Goal: Information Seeking & Learning: Learn about a topic

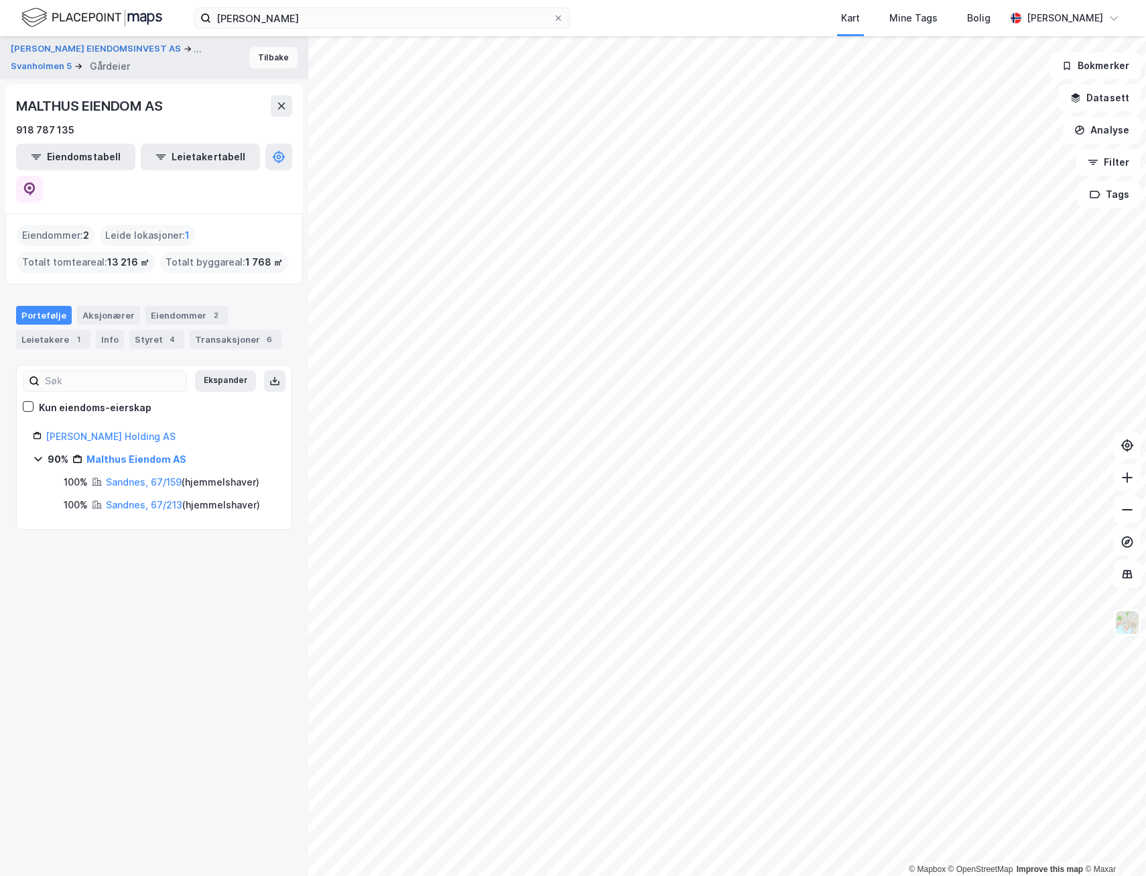
click at [253, 64] on button "Tilbake" at bounding box center [273, 57] width 48 height 21
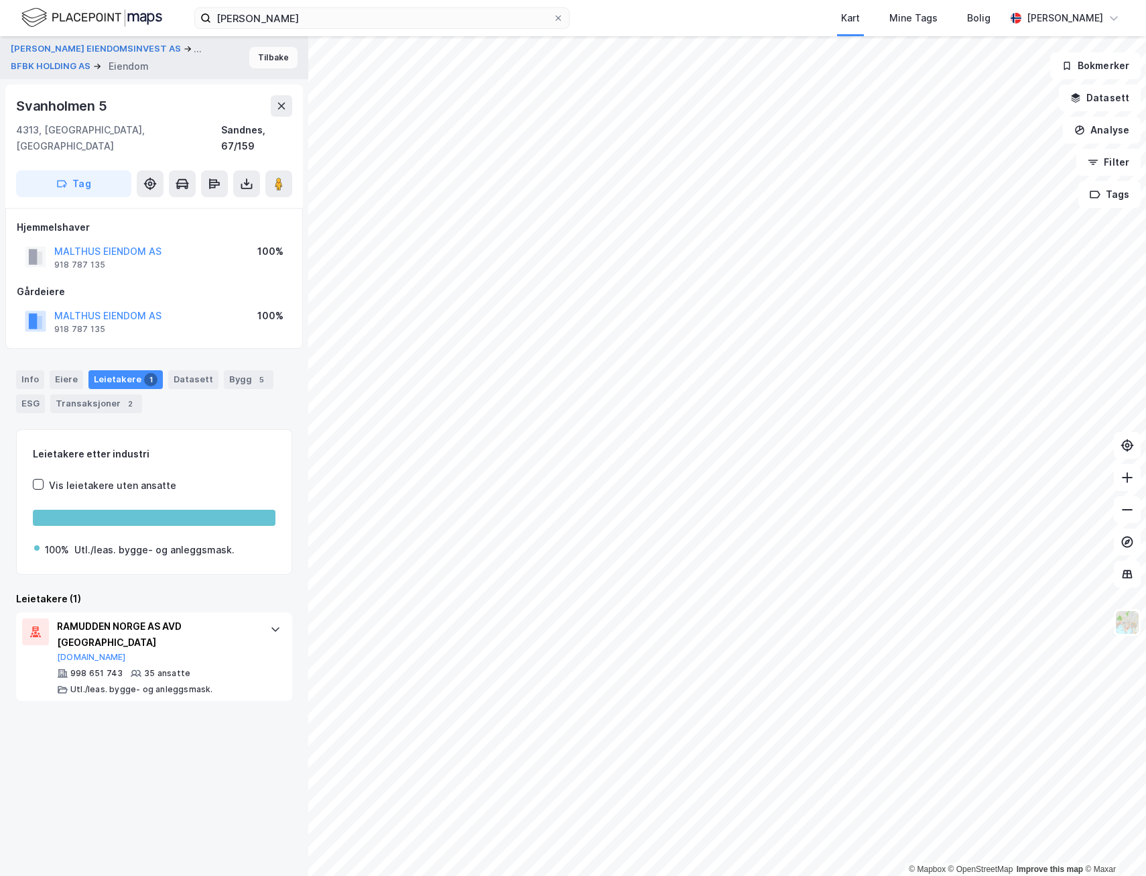
click at [265, 64] on button "Tilbake" at bounding box center [273, 57] width 48 height 21
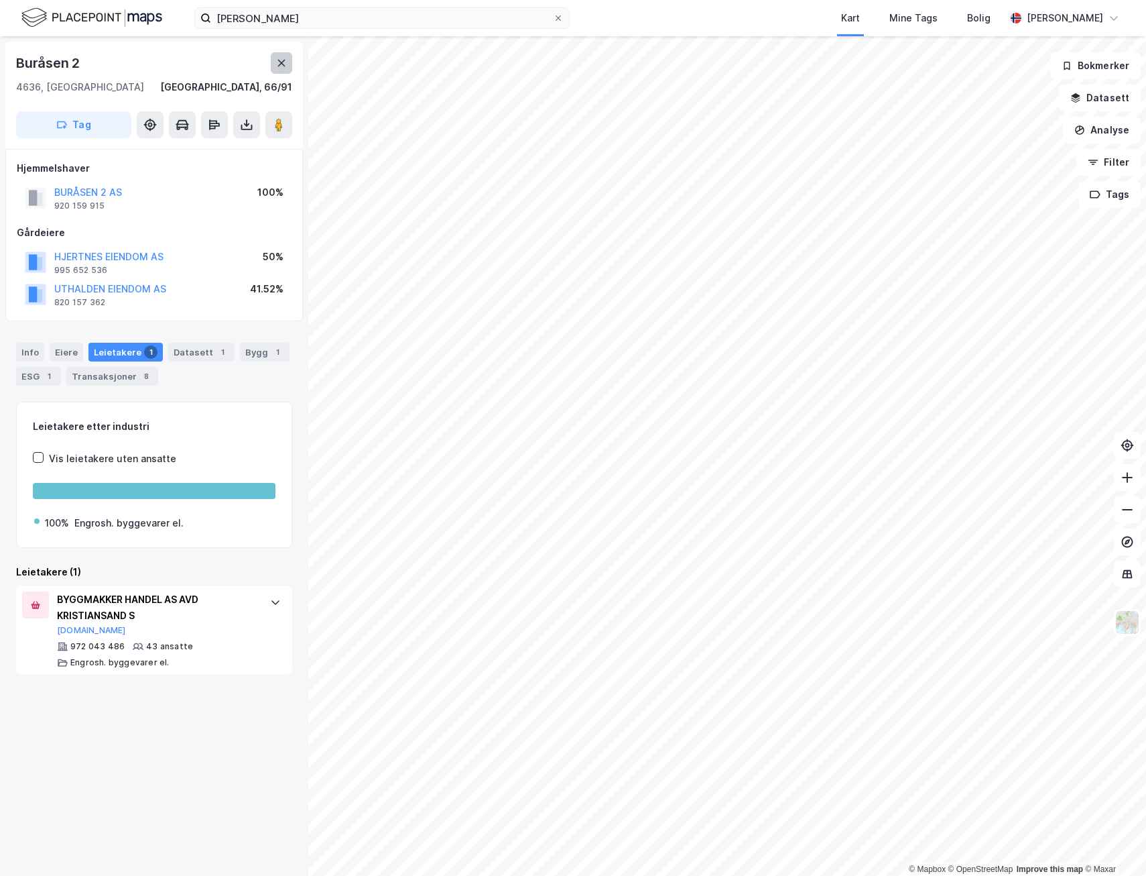
click at [281, 67] on icon at bounding box center [281, 63] width 11 height 11
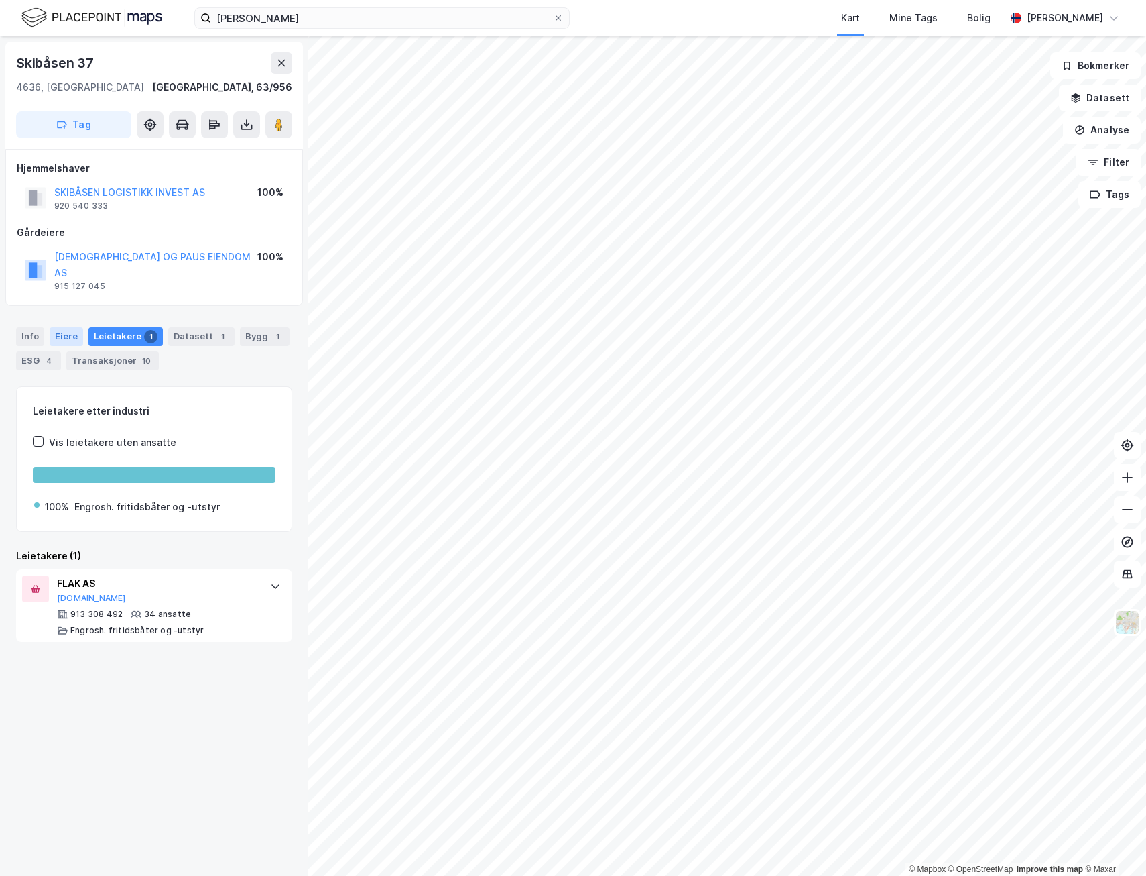
click at [51, 327] on div "Eiere" at bounding box center [67, 336] width 34 height 19
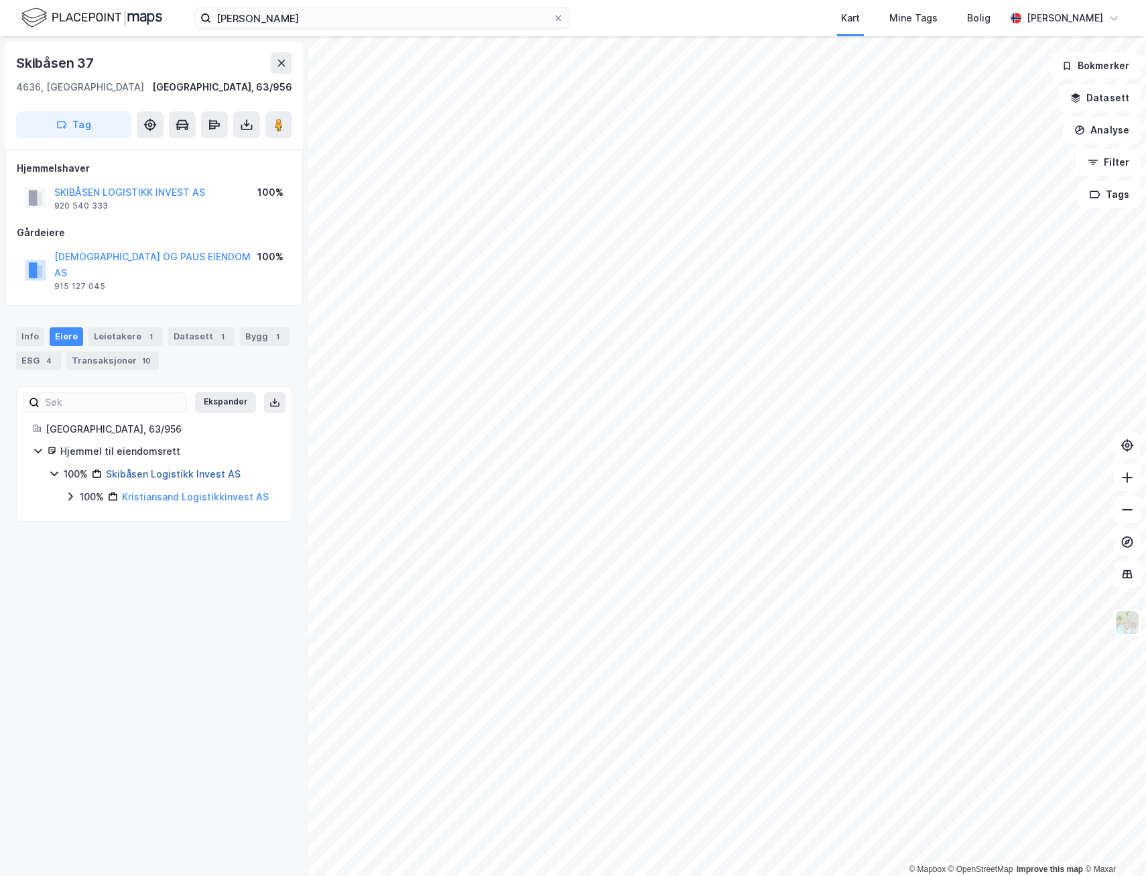
click at [161, 468] on link "Skibåsen Logistikk Invest AS" at bounding box center [173, 473] width 135 height 11
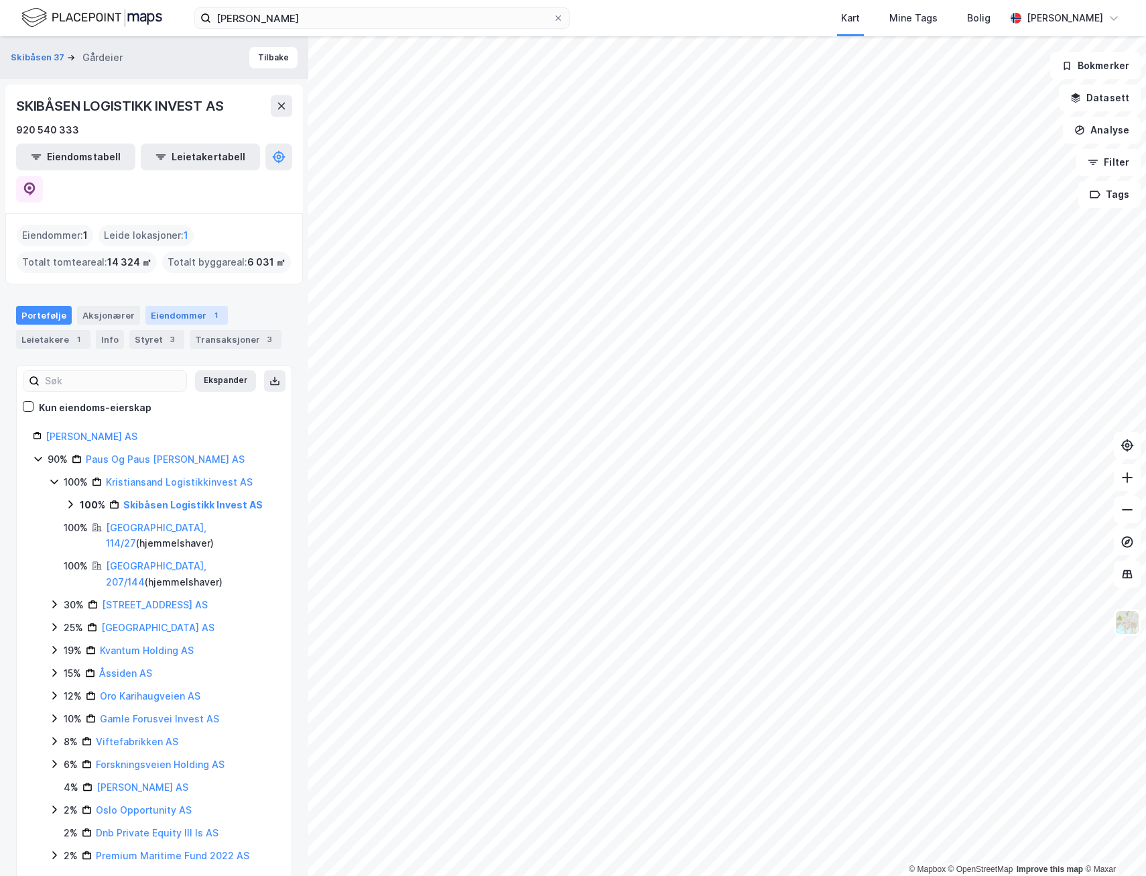
click at [154, 306] on div "Eiendommer 1" at bounding box center [186, 315] width 82 height 19
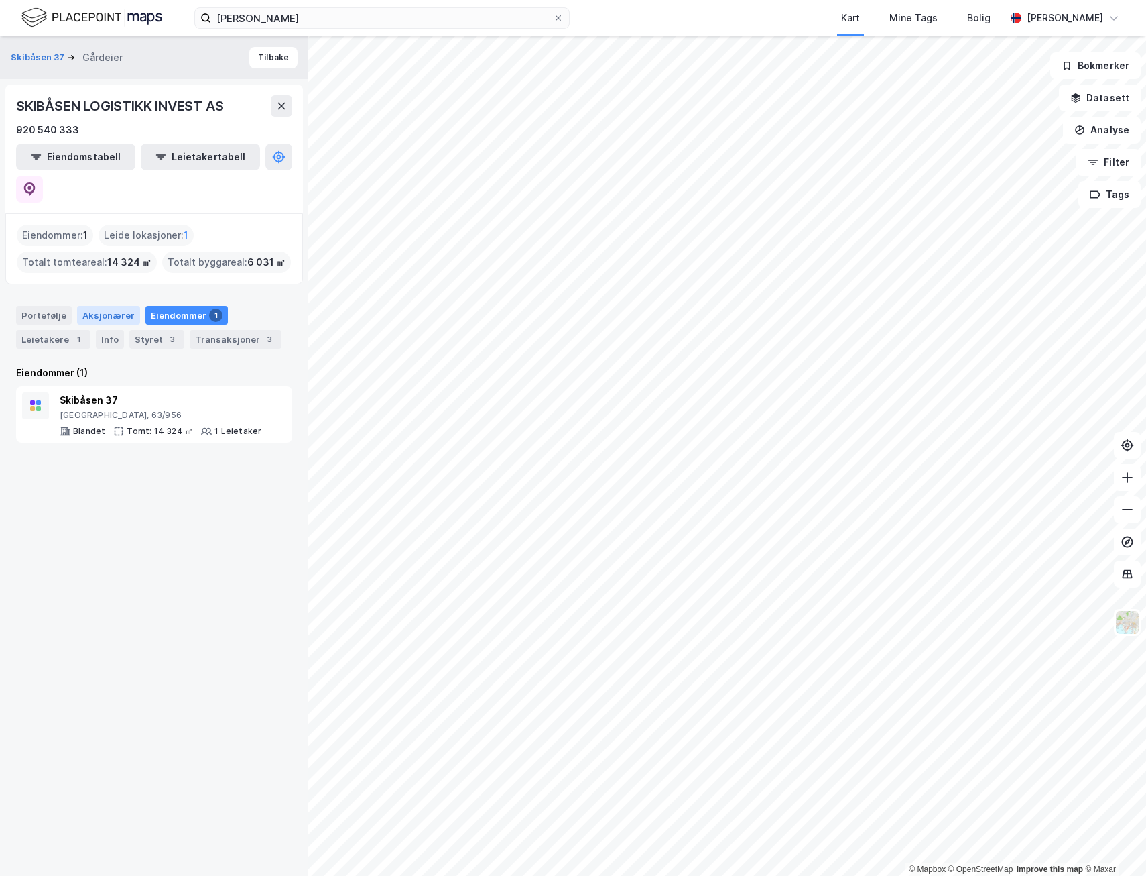
click at [120, 306] on div "Aksjonærer" at bounding box center [108, 315] width 63 height 19
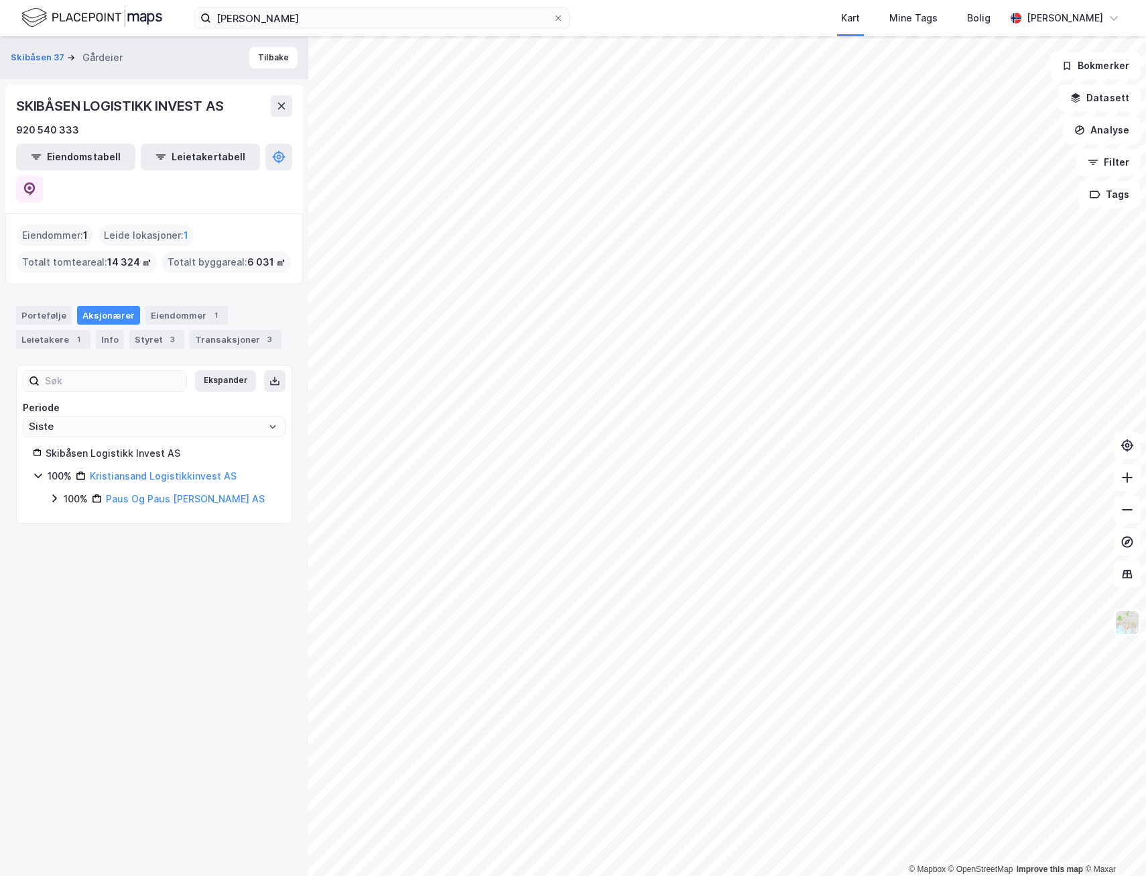
click at [35, 470] on icon at bounding box center [38, 475] width 11 height 11
click at [40, 470] on icon at bounding box center [38, 475] width 11 height 11
click at [54, 494] on icon at bounding box center [54, 498] width 4 height 8
click at [60, 330] on div "Leietakere 1" at bounding box center [53, 339] width 74 height 19
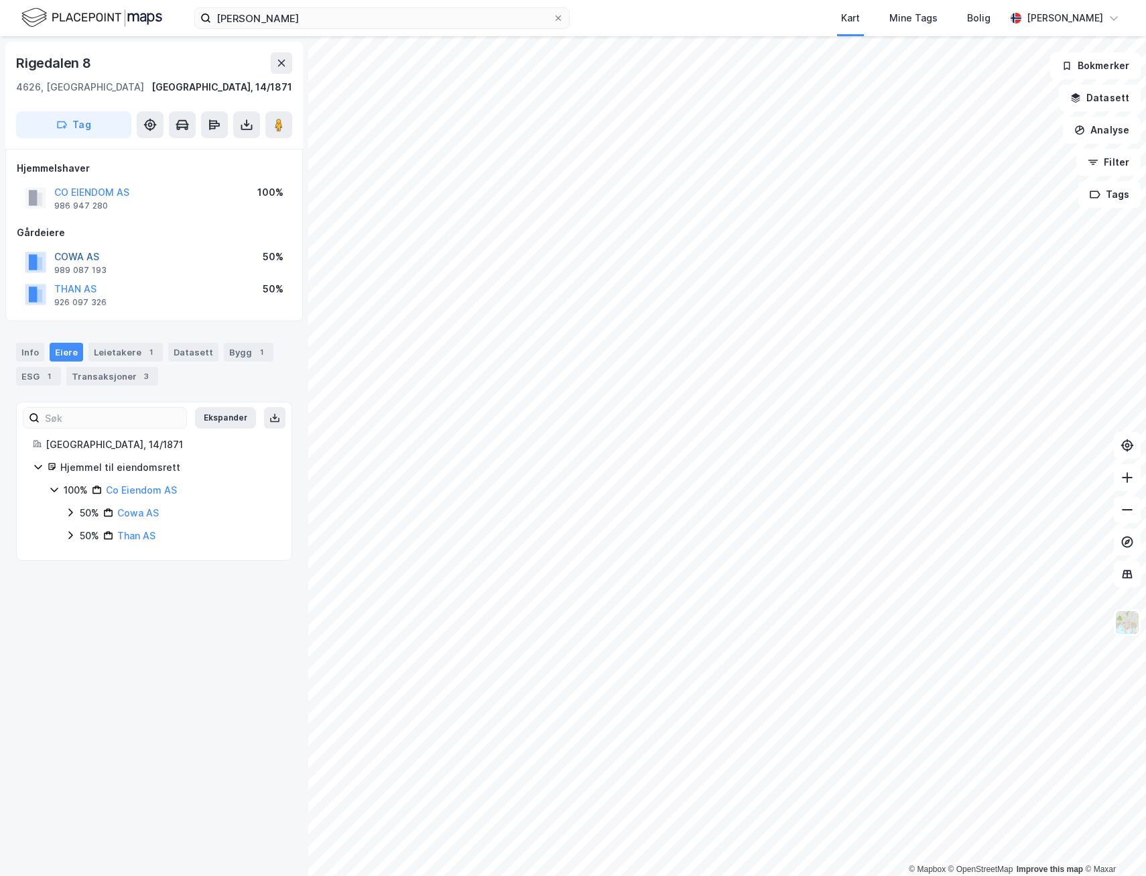
click at [0, 0] on button "COWA AS" at bounding box center [0, 0] width 0 height 0
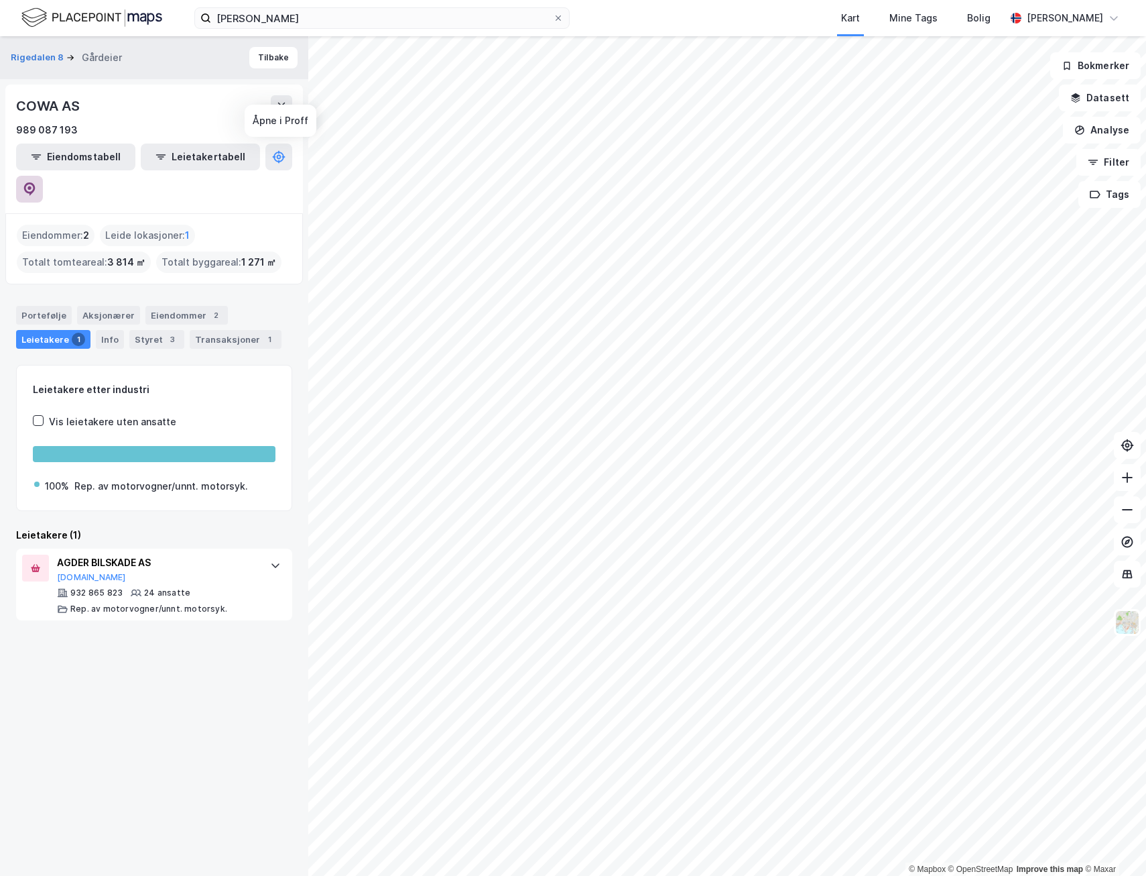
click at [36, 182] on icon at bounding box center [29, 188] width 11 height 13
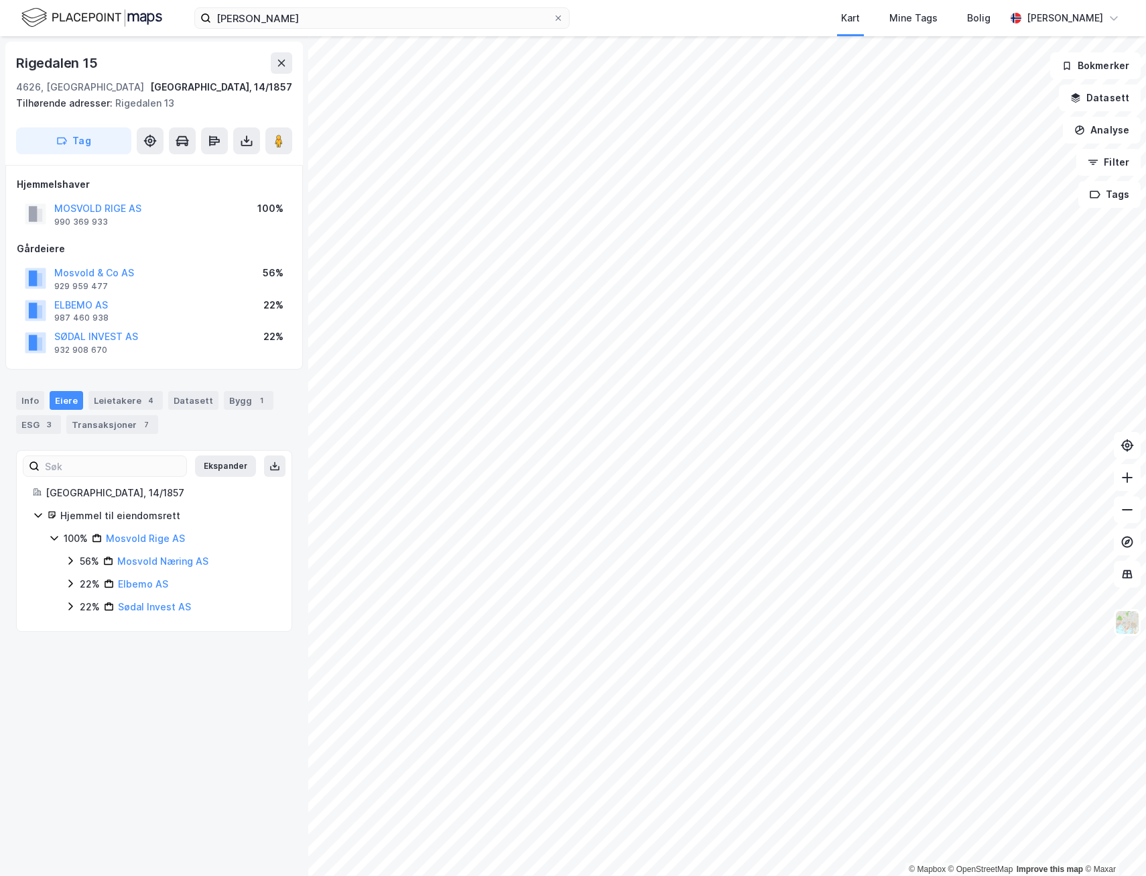
click at [164, 721] on div "© Mapbox © OpenStreetMap Improve this map © [STREET_ADDRESS][GEOGRAPHIC_DATA], …" at bounding box center [573, 455] width 1146 height 839
click at [249, 584] on div "© Mapbox © OpenStreetMap Improve this map © [STREET_ADDRESS][GEOGRAPHIC_DATA], …" at bounding box center [573, 455] width 1146 height 839
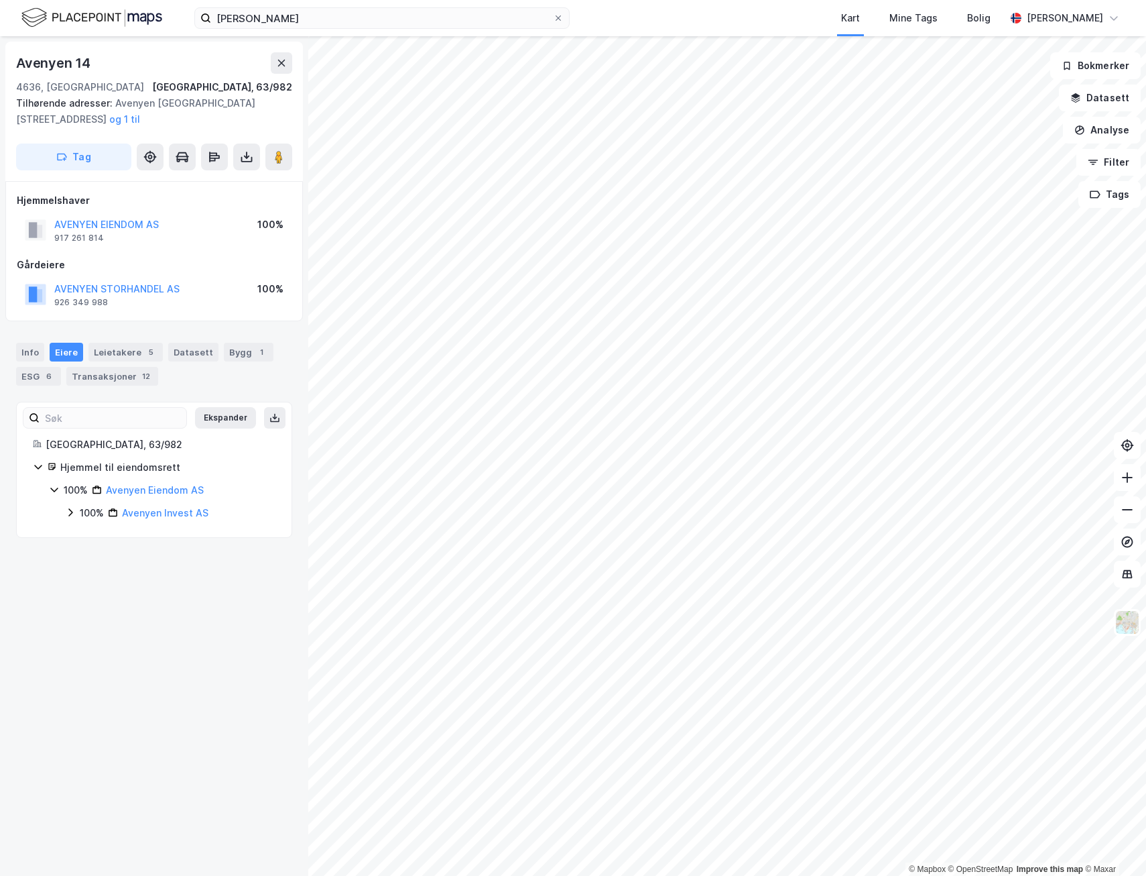
click at [52, 486] on icon at bounding box center [54, 489] width 11 height 11
drag, startPoint x: 52, startPoint y: 486, endPoint x: 72, endPoint y: 514, distance: 34.1
click at [72, 514] on icon at bounding box center [70, 513] width 4 height 8
click at [86, 536] on icon at bounding box center [86, 535] width 11 height 11
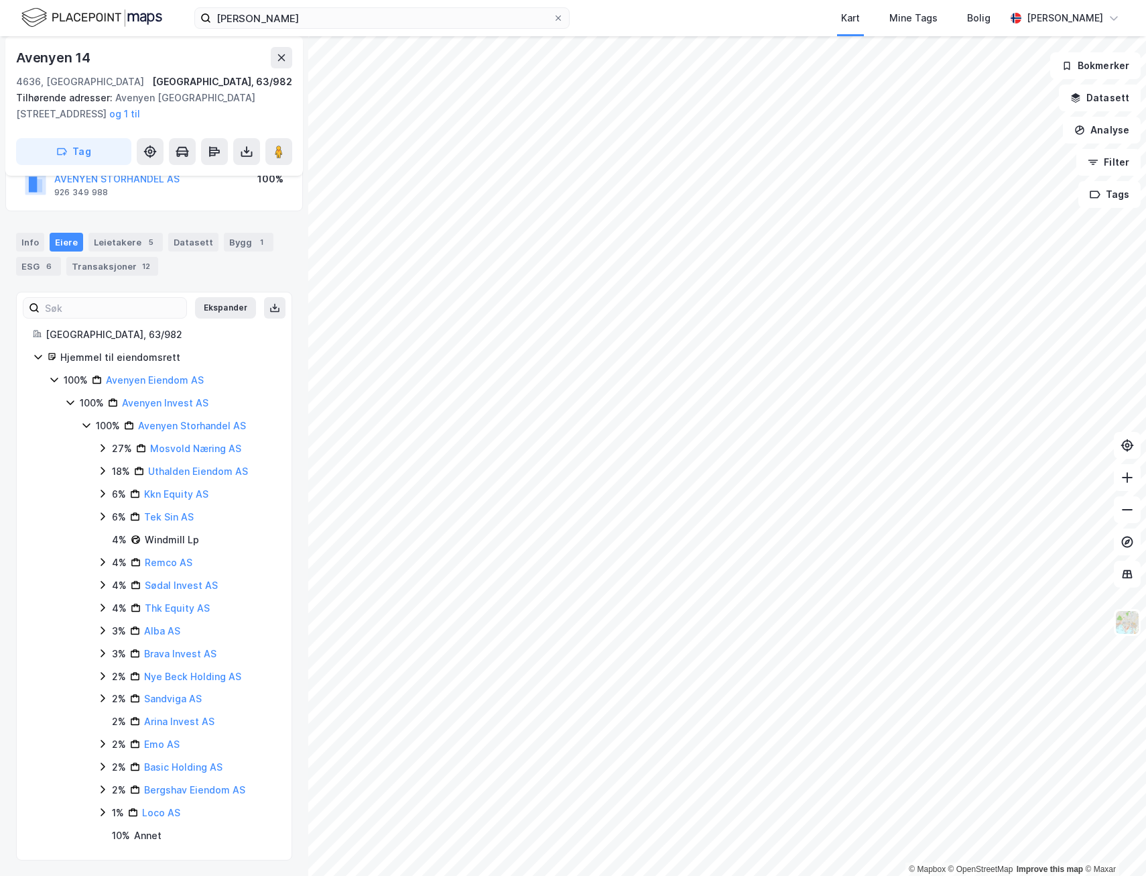
scroll to position [111, 0]
click at [190, 607] on link "Thk Equity AS" at bounding box center [177, 606] width 65 height 11
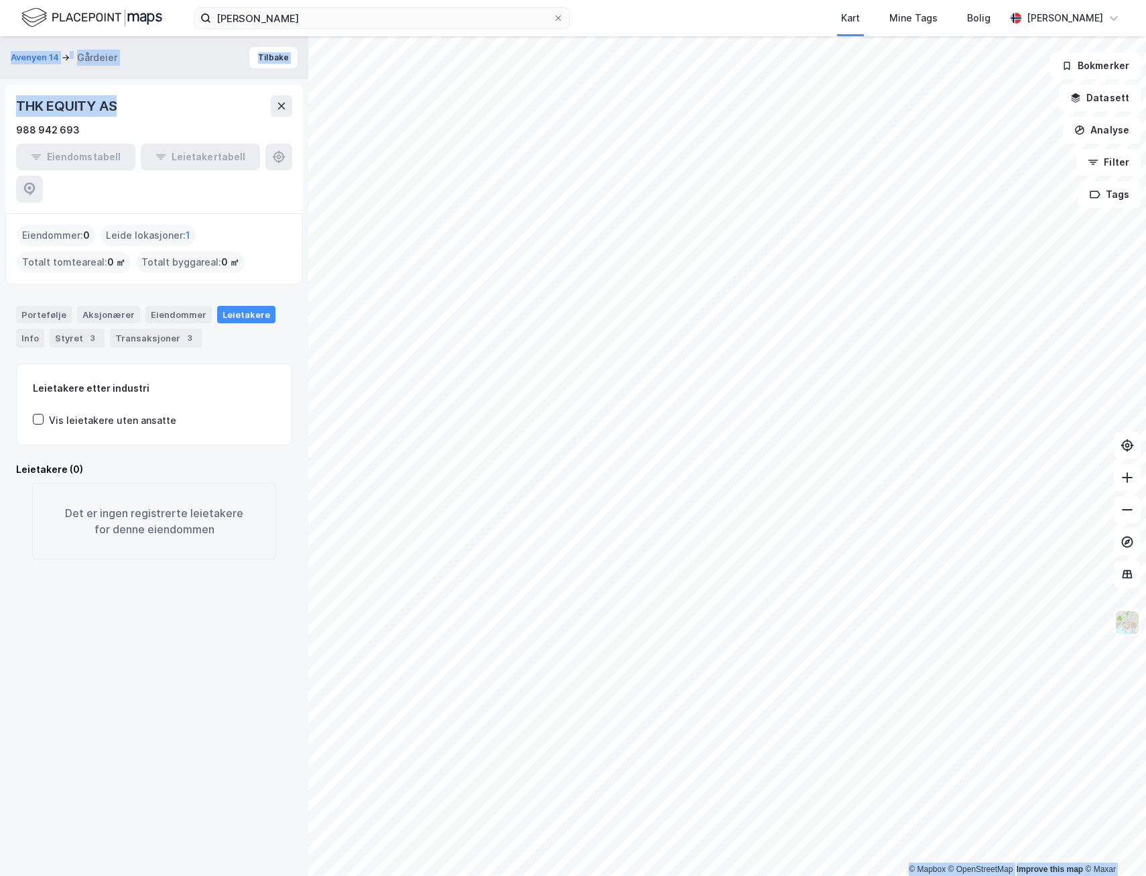
drag, startPoint x: 100, startPoint y: 101, endPoint x: -9, endPoint y: 97, distance: 108.7
click at [0, 97] on html "[PERSON_NAME] Kart Mine Tags Bolig [PERSON_NAME] © Mapbox © OpenStreetMap Impro…" at bounding box center [573, 438] width 1146 height 876
drag, startPoint x: -9, startPoint y: 97, endPoint x: 75, endPoint y: 113, distance: 85.2
click at [75, 113] on div "THK EQUITY AS" at bounding box center [67, 105] width 103 height 21
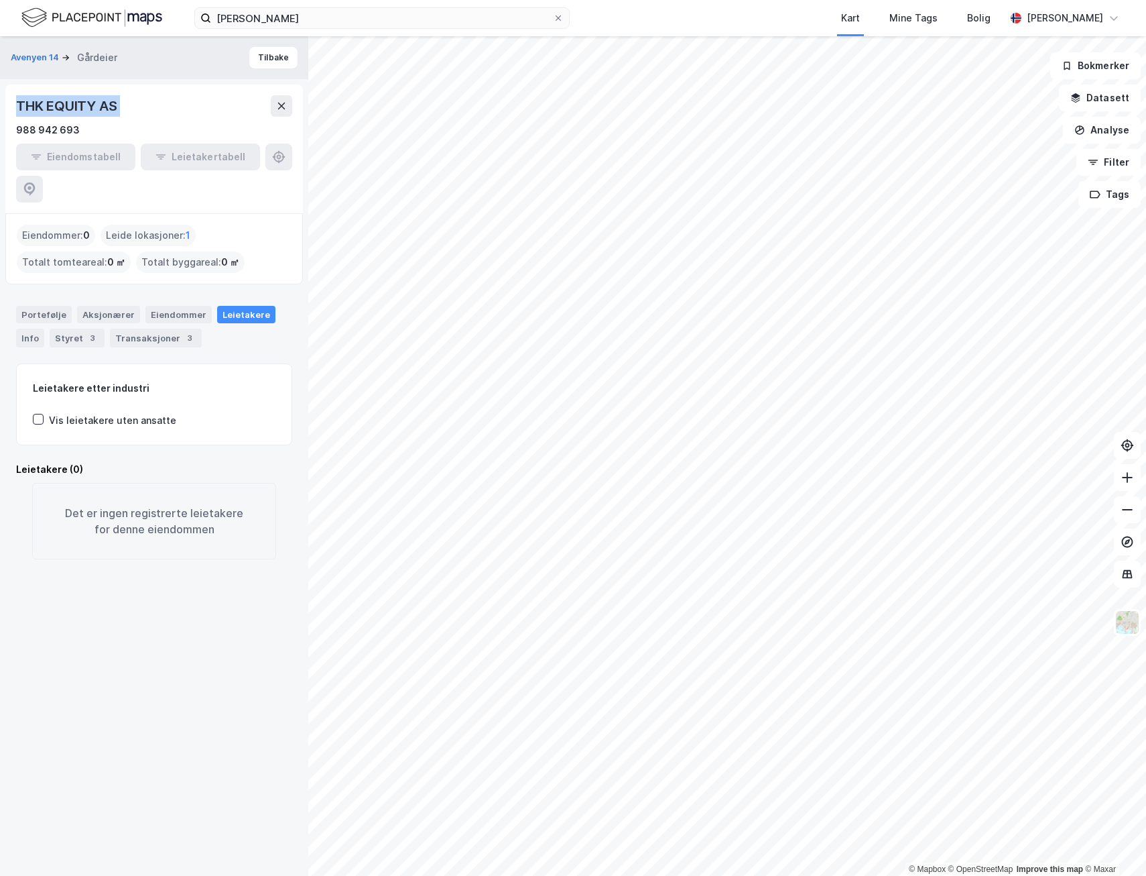
click at [75, 113] on div "THK EQUITY AS" at bounding box center [67, 105] width 103 height 21
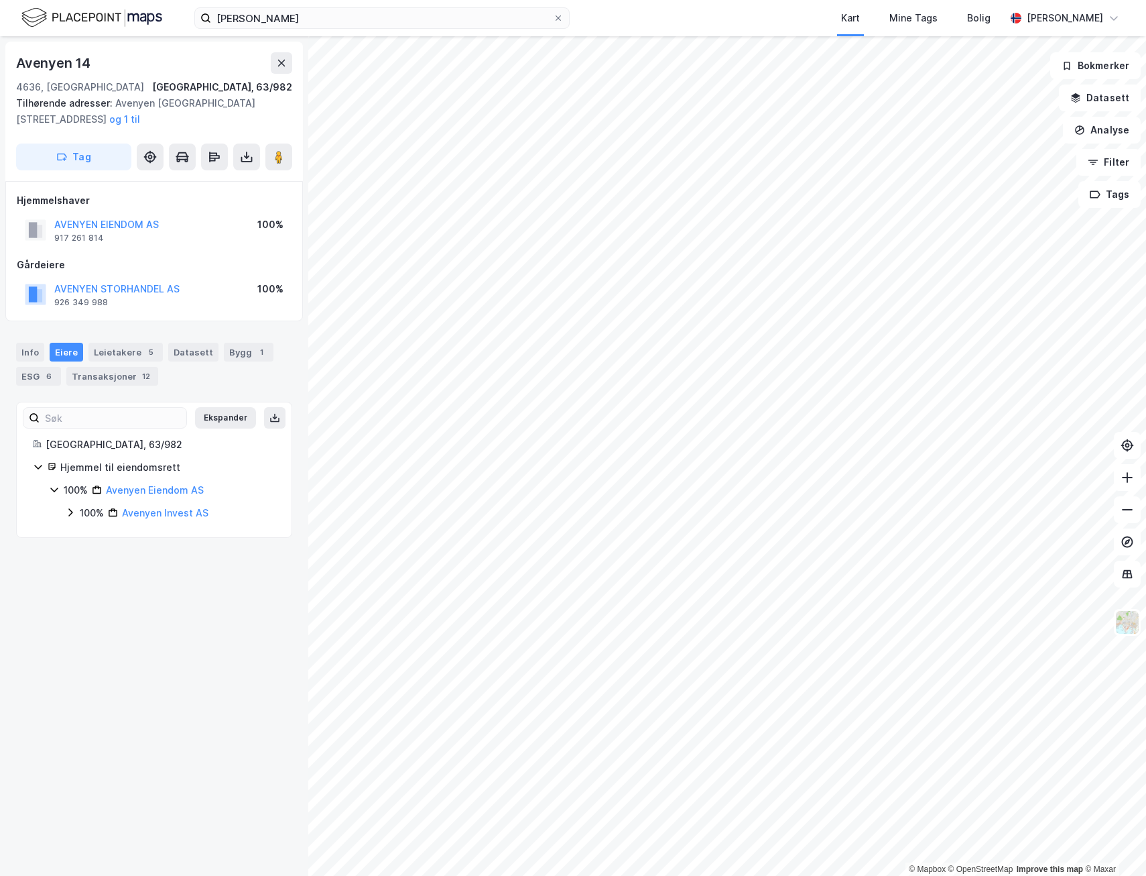
click at [68, 517] on icon at bounding box center [70, 512] width 11 height 11
click at [86, 534] on icon at bounding box center [86, 535] width 4 height 8
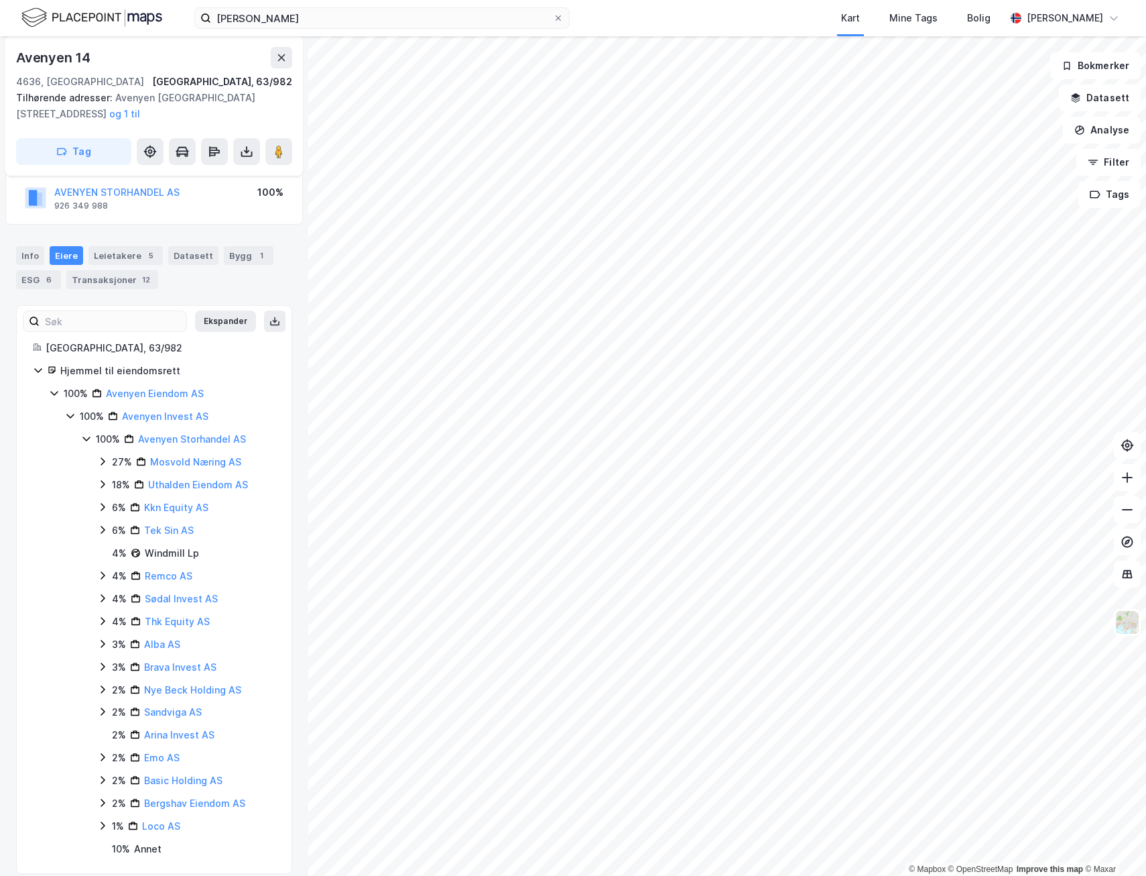
scroll to position [111, 0]
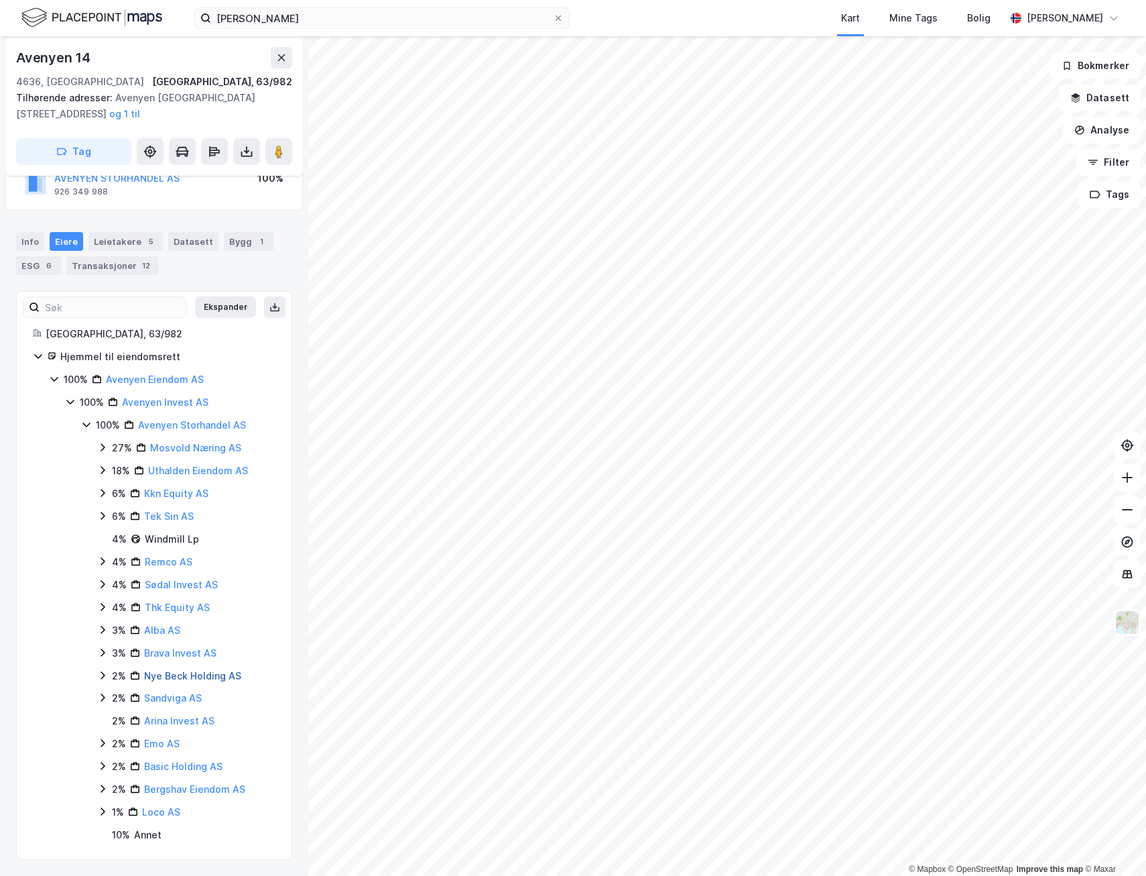
click at [158, 677] on link "Nye Beck Holding AS" at bounding box center [192, 675] width 97 height 11
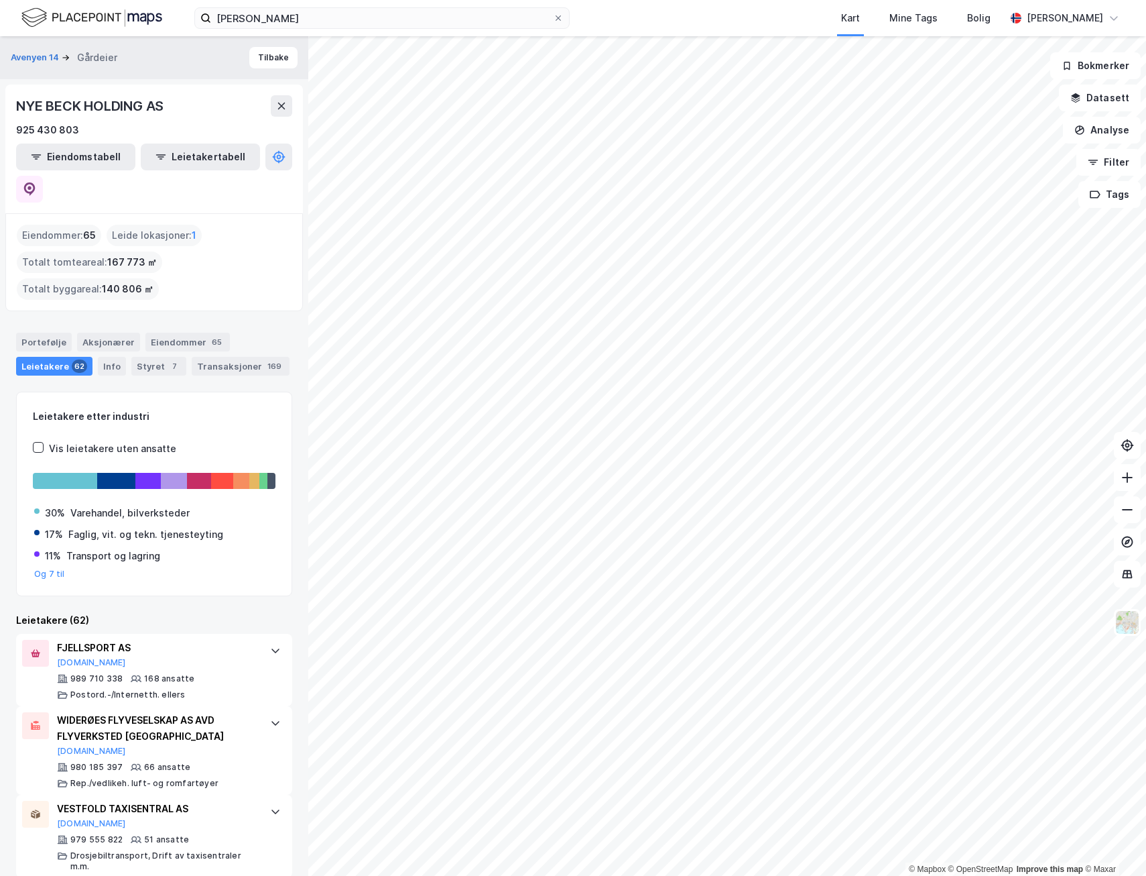
click at [1146, 34] on html "[PERSON_NAME] Kart Mine Tags Bolig [PERSON_NAME] © Mapbox © OpenStreetMap Impro…" at bounding box center [573, 438] width 1146 height 876
click at [270, 57] on button "Tilbake" at bounding box center [273, 57] width 48 height 21
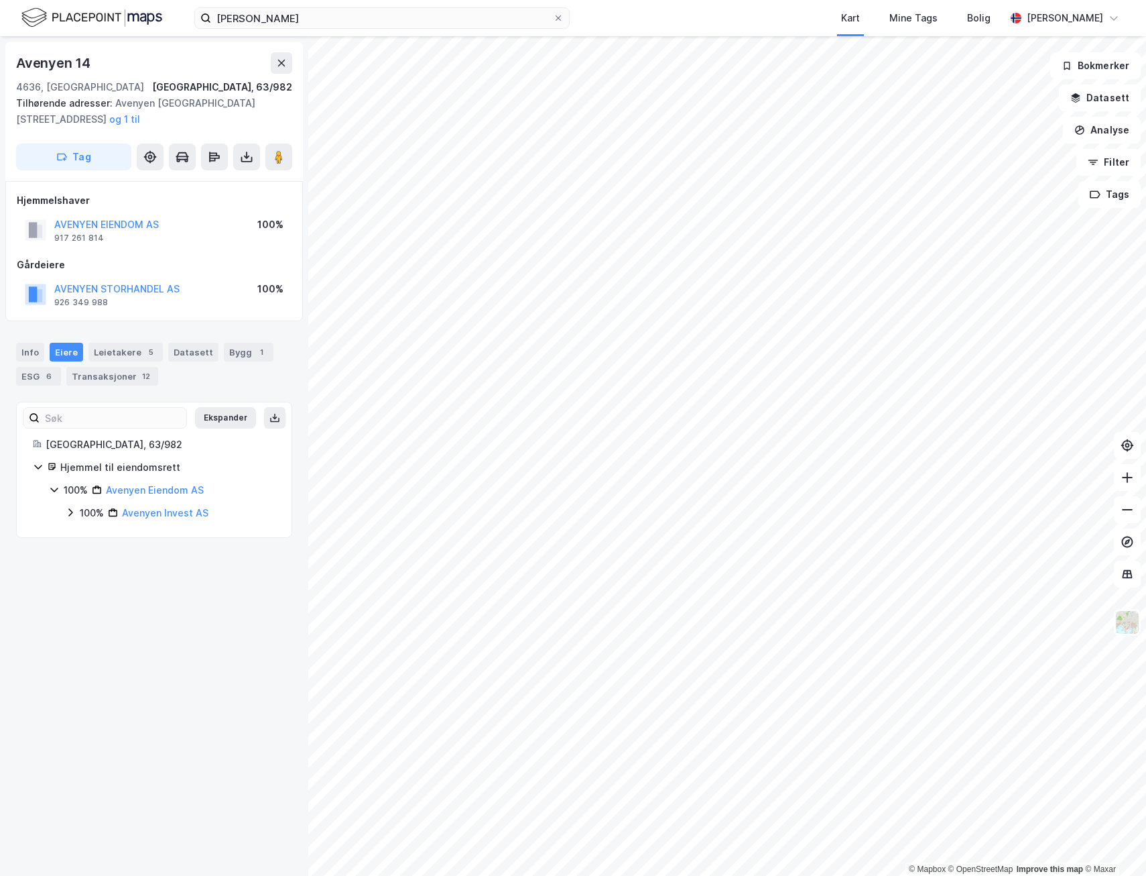
click at [73, 514] on icon at bounding box center [70, 512] width 11 height 11
click at [82, 536] on icon at bounding box center [86, 535] width 11 height 11
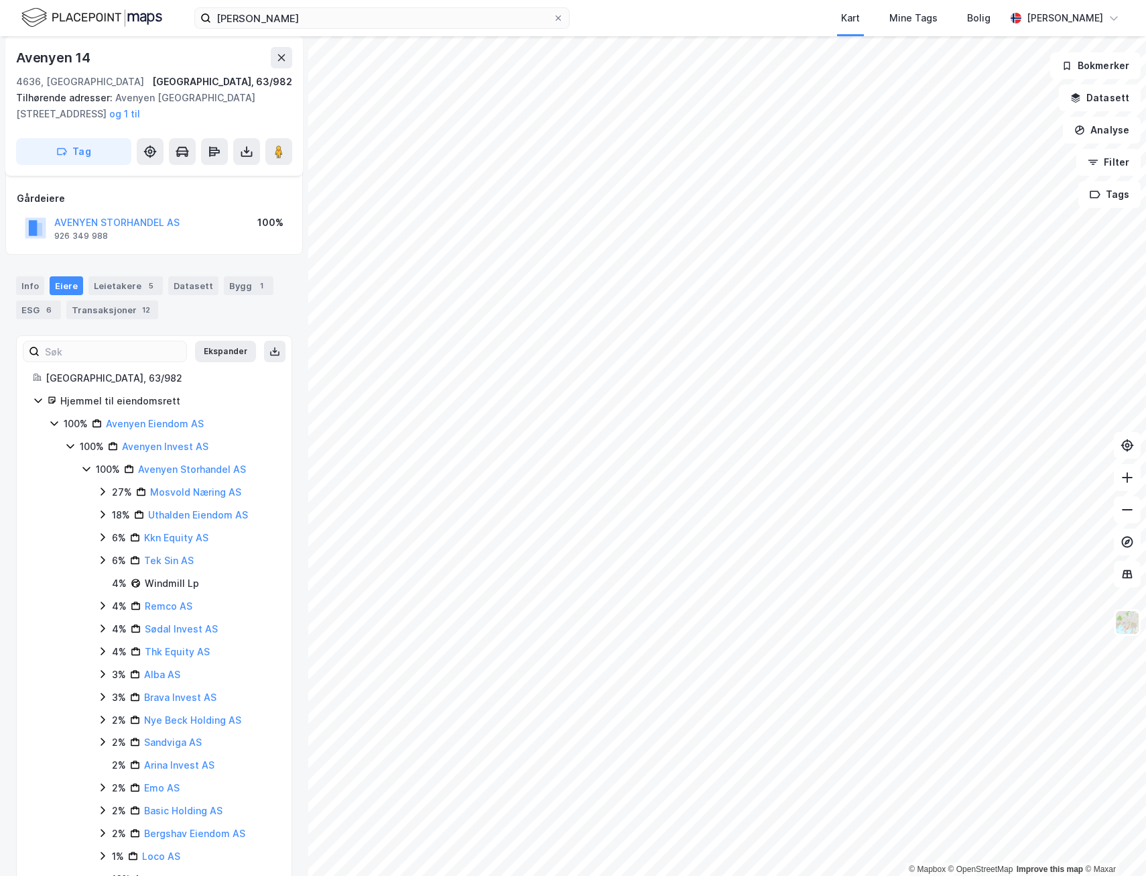
scroll to position [111, 0]
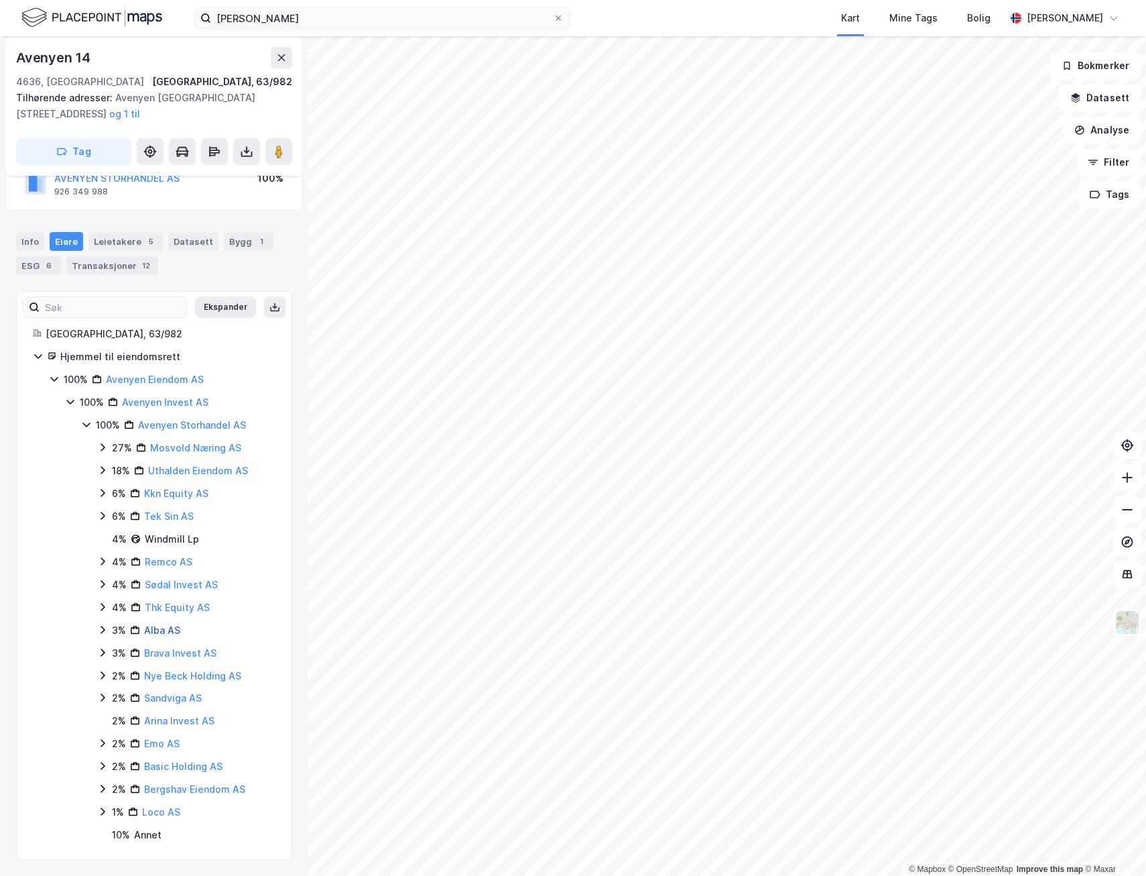
click at [160, 634] on link "Alba AS" at bounding box center [162, 629] width 36 height 11
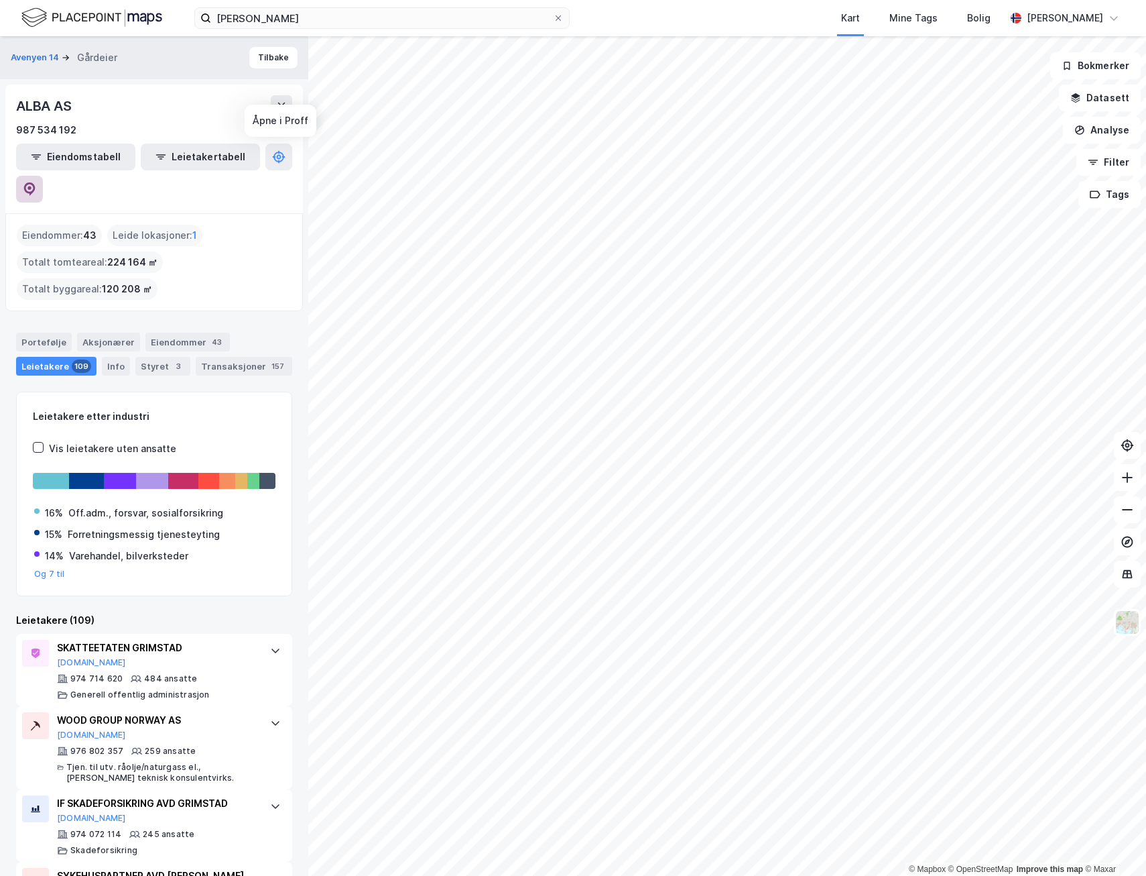
click at [36, 182] on icon at bounding box center [29, 188] width 11 height 13
click at [249, 55] on button "Tilbake" at bounding box center [273, 57] width 48 height 21
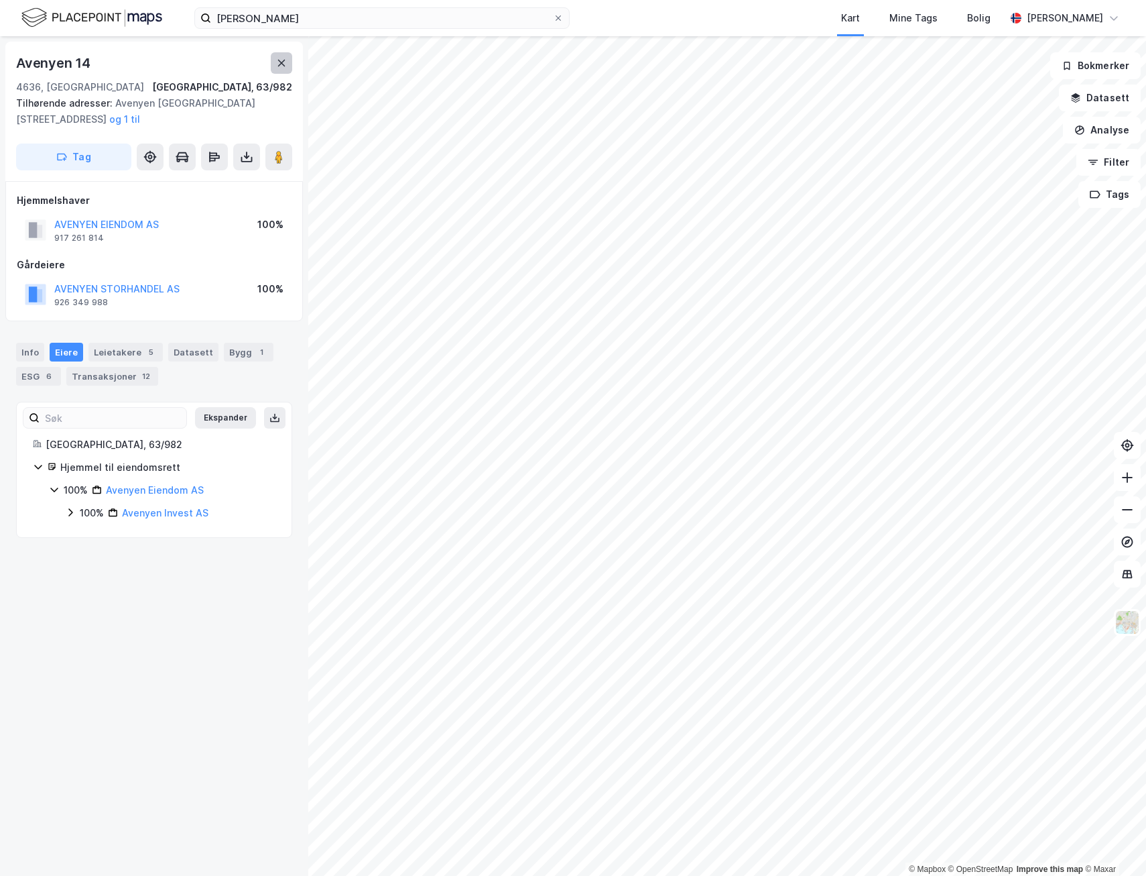
click at [281, 61] on icon at bounding box center [281, 63] width 11 height 11
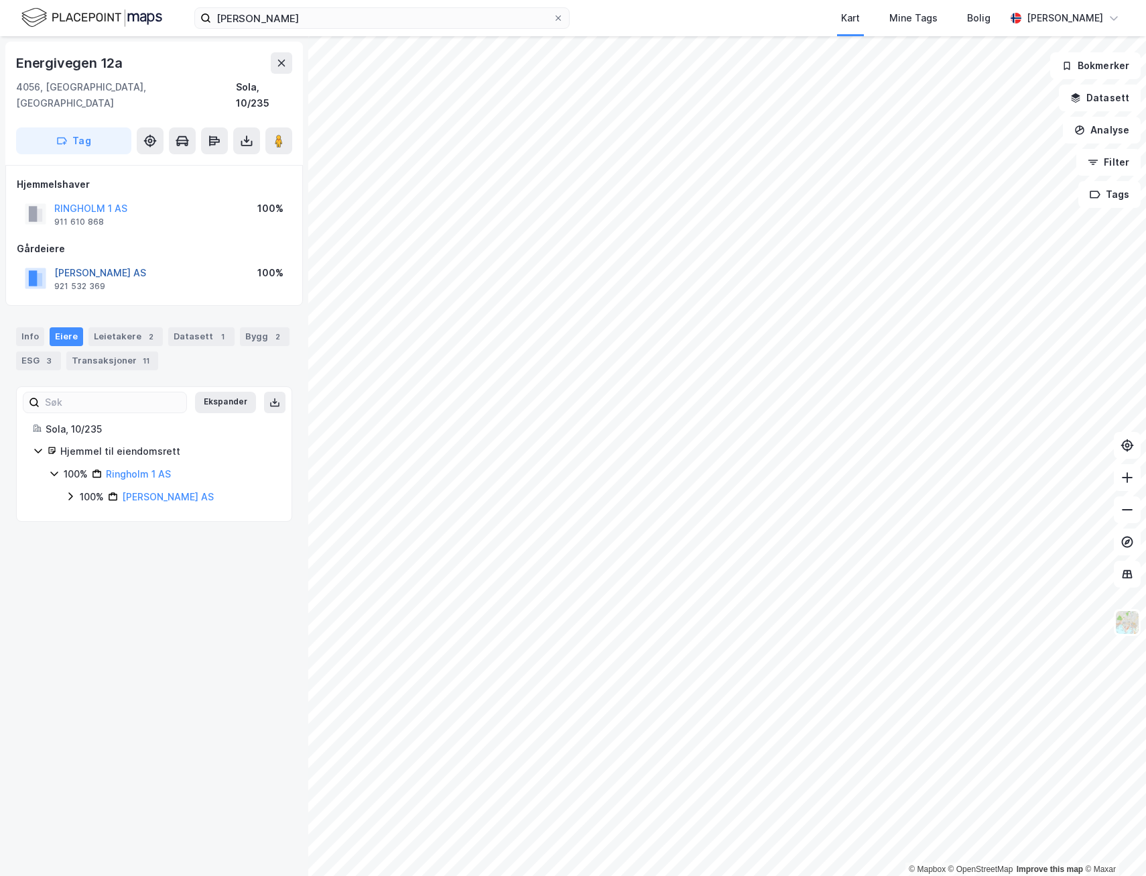
click at [0, 0] on button "[PERSON_NAME] AS" at bounding box center [0, 0] width 0 height 0
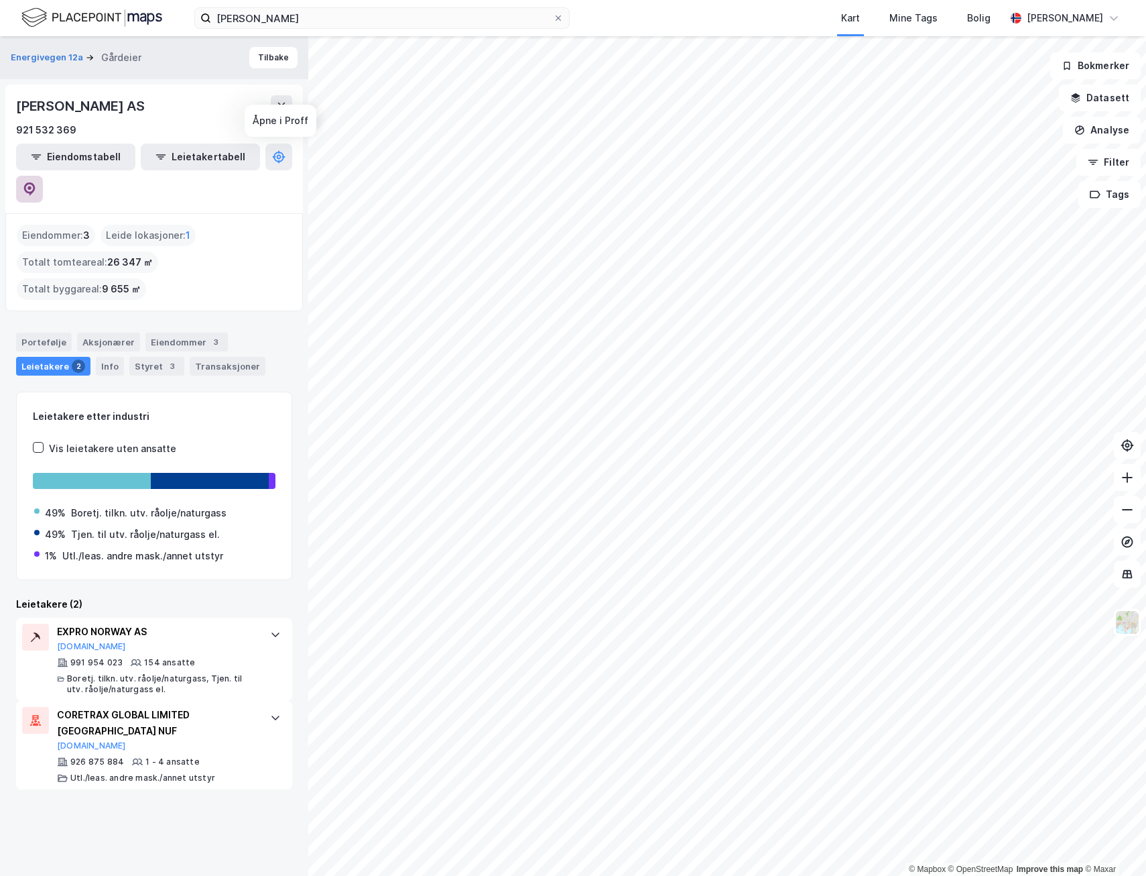
click at [43, 176] on button at bounding box center [29, 189] width 27 height 27
click at [271, 60] on button "Tilbake" at bounding box center [273, 57] width 48 height 21
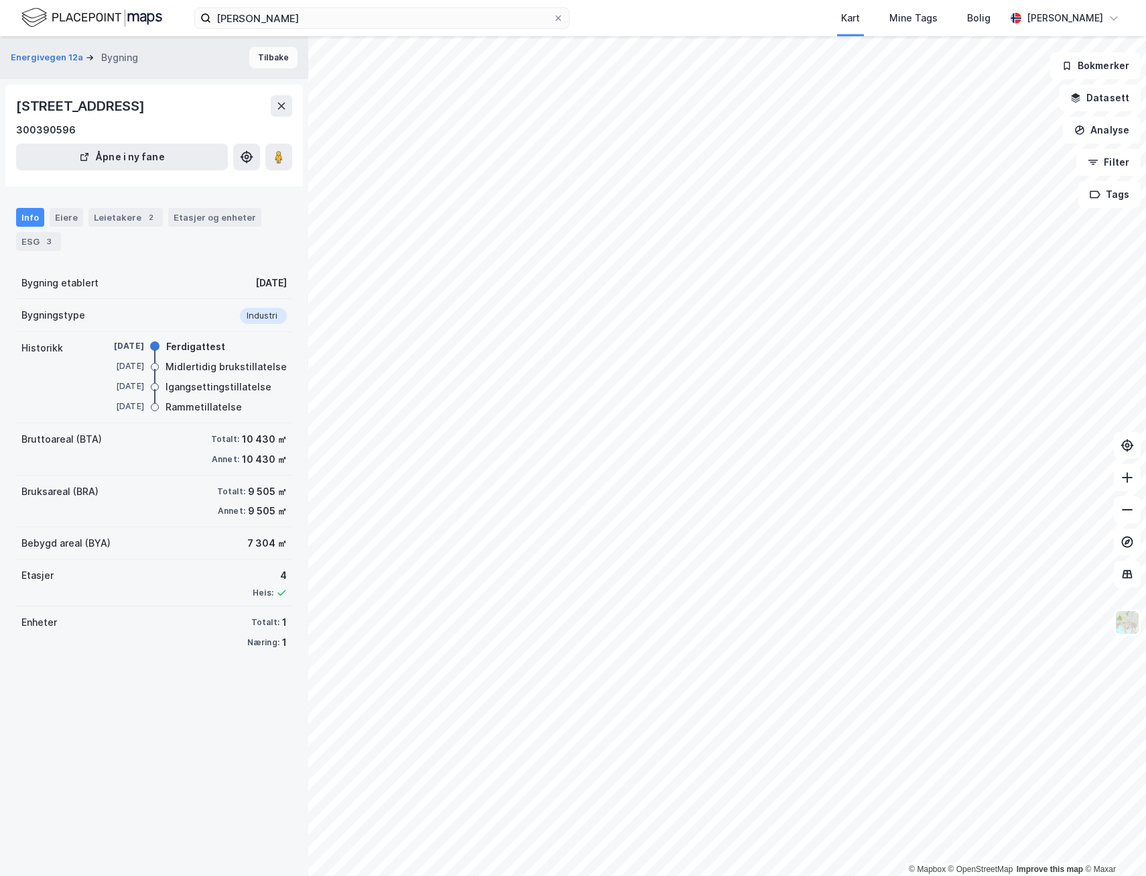
click at [263, 57] on button "Tilbake" at bounding box center [273, 57] width 48 height 21
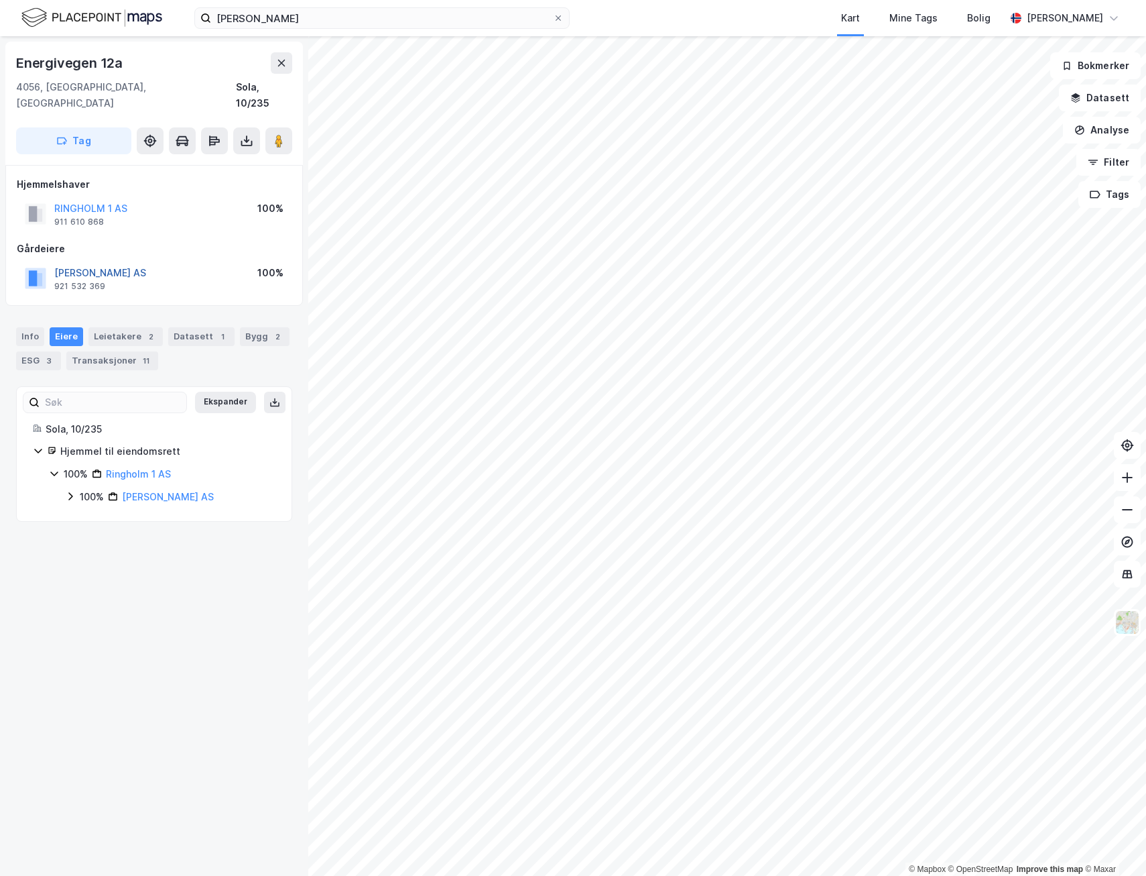
click at [0, 0] on button "[PERSON_NAME] AS" at bounding box center [0, 0] width 0 height 0
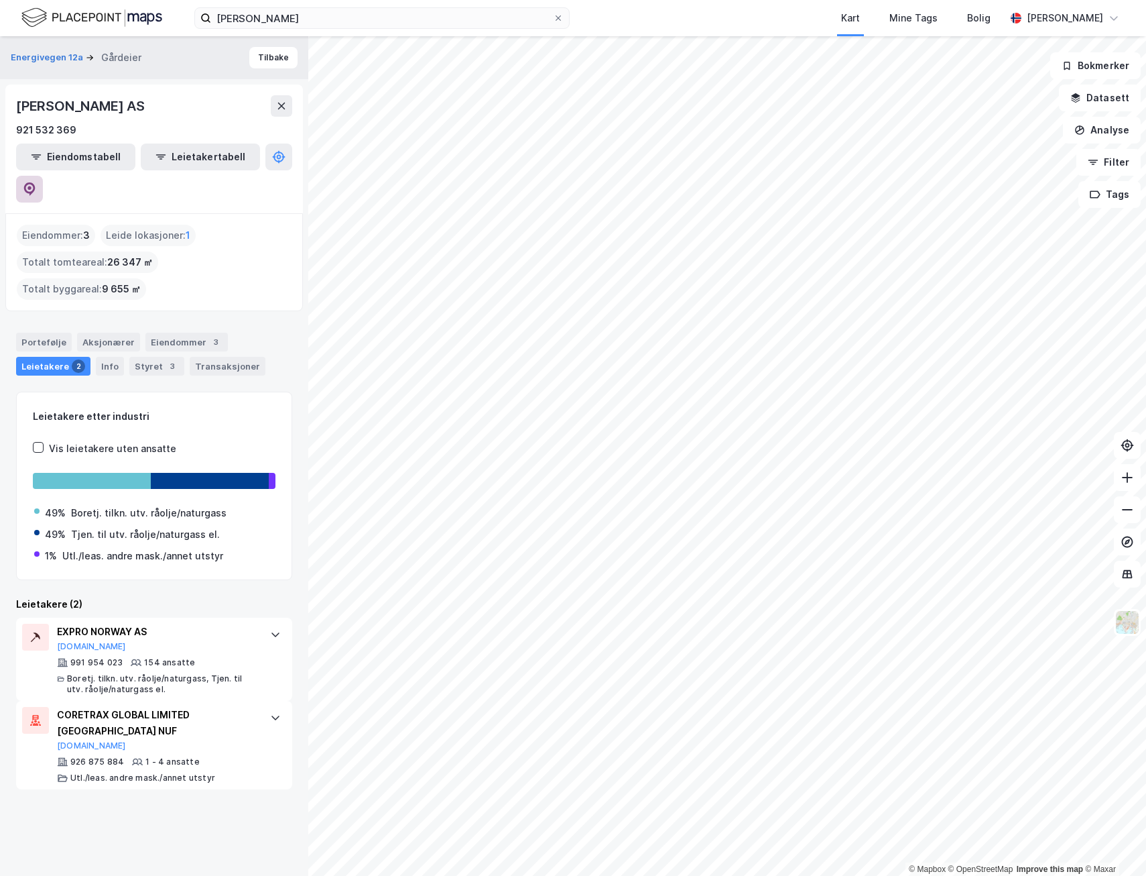
click at [36, 182] on icon at bounding box center [29, 188] width 11 height 13
